Goal: Information Seeking & Learning: Learn about a topic

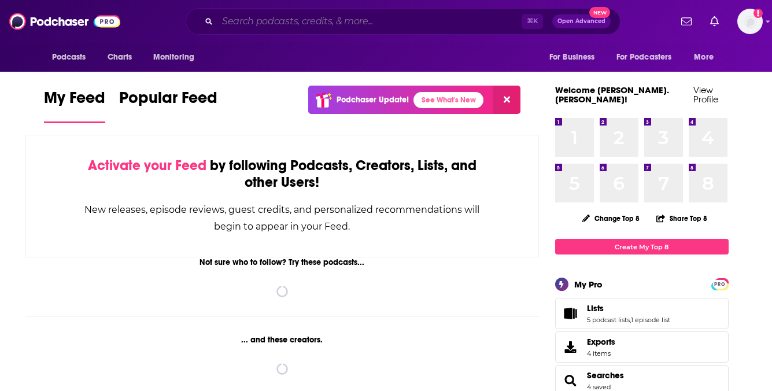
click at [303, 17] on input "Search podcasts, credits, & more..." at bounding box center [369, 21] width 304 height 19
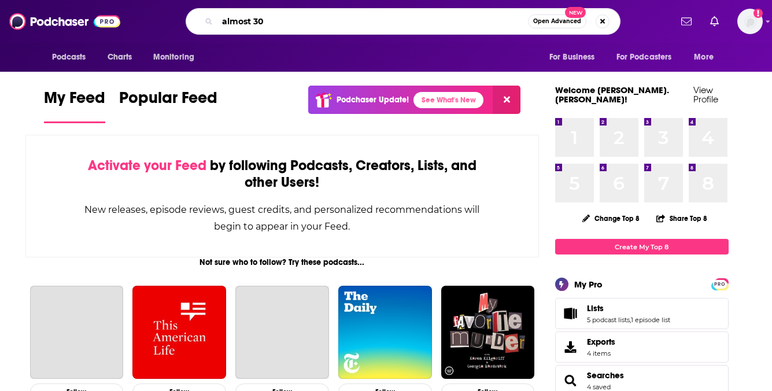
type input "almost 30"
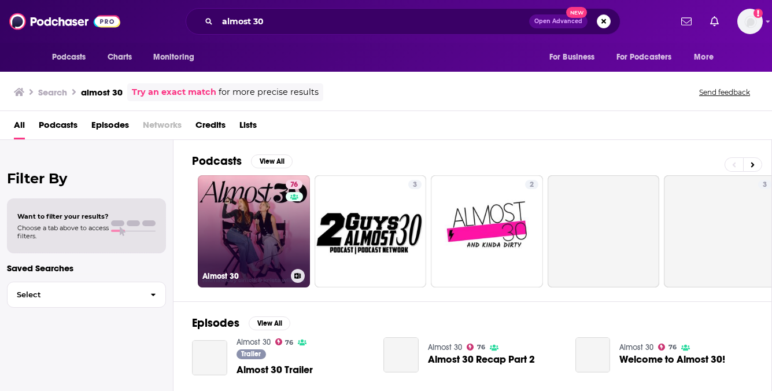
click at [235, 206] on link "76 Almost 30" at bounding box center [254, 231] width 112 height 112
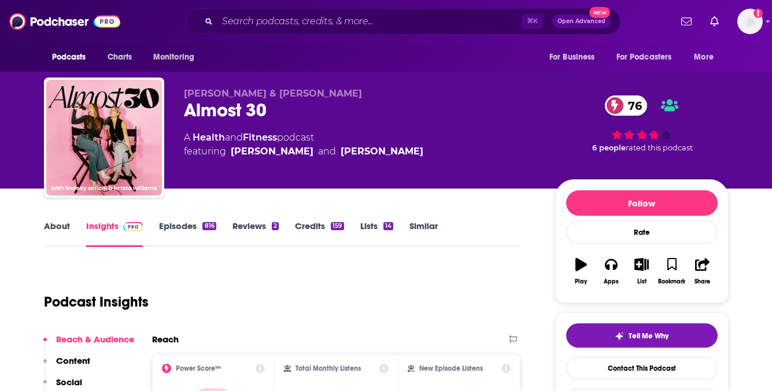
drag, startPoint x: 349, startPoint y: 94, endPoint x: 173, endPoint y: 93, distance: 176.4
click at [173, 93] on div "[PERSON_NAME] & [PERSON_NAME] Almost 30 76 A Health and Fitness podcast featuri…" at bounding box center [386, 139] width 685 height 125
copy span "[PERSON_NAME] & [PERSON_NAME]"
click at [52, 227] on link "About" at bounding box center [57, 233] width 26 height 27
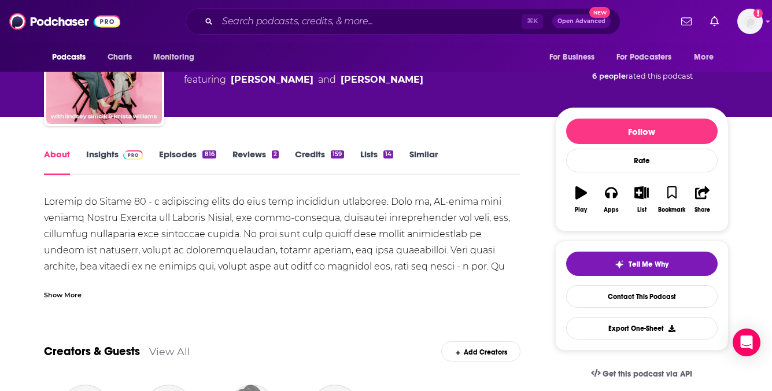
scroll to position [91, 0]
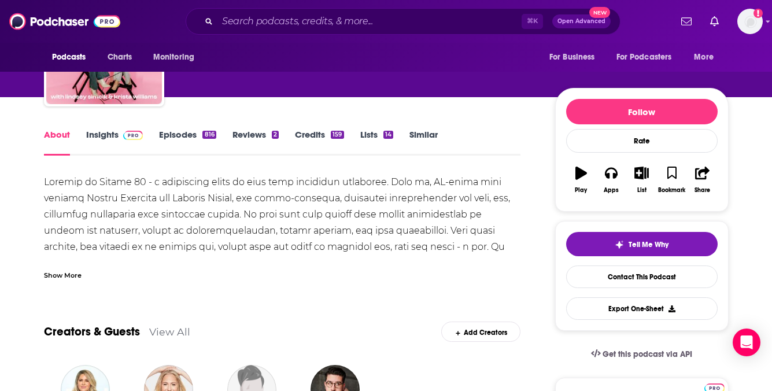
click at [58, 274] on div "Show More" at bounding box center [63, 274] width 38 height 11
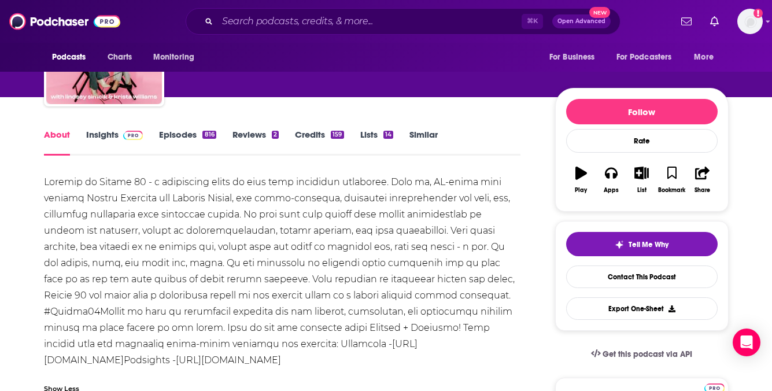
drag, startPoint x: 194, startPoint y: 356, endPoint x: 44, endPoint y: 185, distance: 227.0
click at [44, 185] on div "[URL][DOMAIN_NAME] Podsights - [URL][DOMAIN_NAME]" at bounding box center [282, 271] width 477 height 194
copy div "Loremip do Sitame 51 - c adipiscing elits do eius temp incididun utlaboree. Dol…"
